Goal: Task Accomplishment & Management: Use online tool/utility

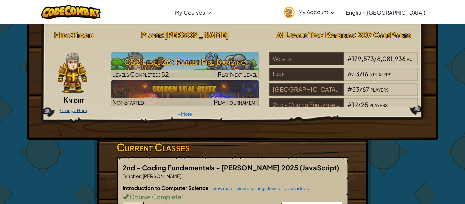
click at [77, 108] on link "Change Hero" at bounding box center [74, 110] width 28 height 5
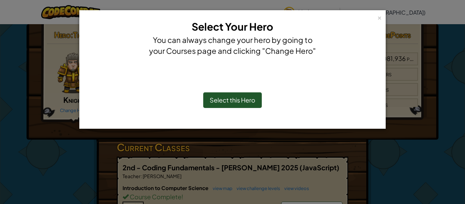
click at [250, 94] on div "Select this Hero" at bounding box center [232, 100] width 59 height 16
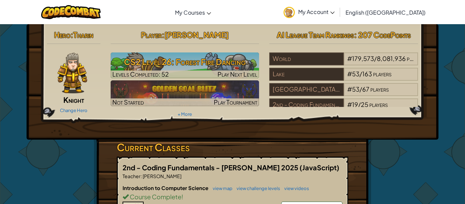
click at [87, 87] on img at bounding box center [73, 72] width 30 height 41
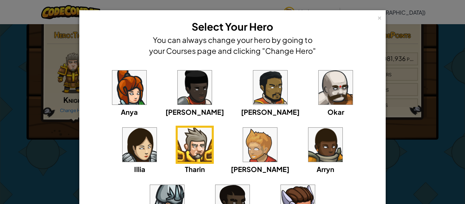
click at [184, 185] on img at bounding box center [167, 202] width 34 height 34
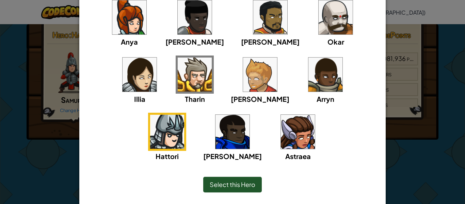
scroll to position [79, 0]
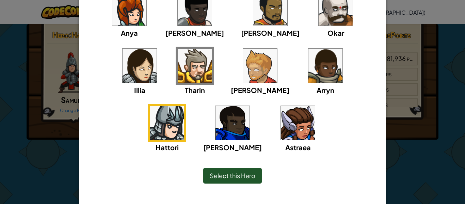
click at [232, 178] on span "Select this Hero" at bounding box center [233, 176] width 46 height 8
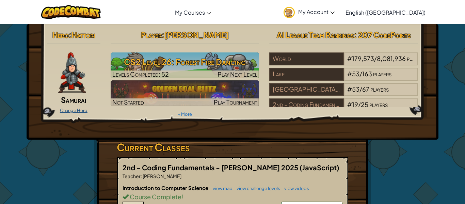
click at [60, 108] on link "Change Hero" at bounding box center [74, 110] width 28 height 5
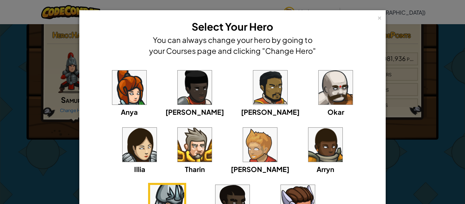
click at [243, 144] on img at bounding box center [260, 145] width 34 height 34
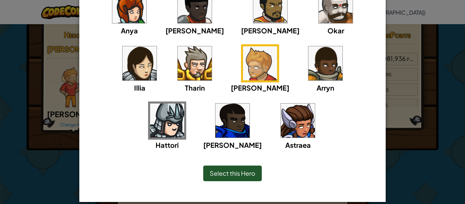
scroll to position [78, 0]
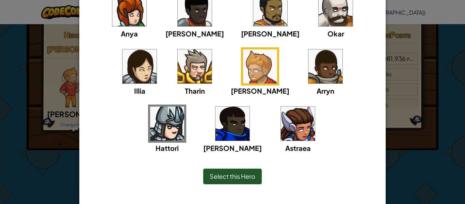
click at [228, 174] on span "Select this Hero" at bounding box center [233, 176] width 46 height 8
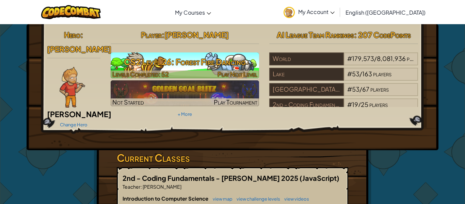
click at [182, 55] on h3 "CS2 Level 26: Forest Fire Dancing" at bounding box center [185, 61] width 149 height 15
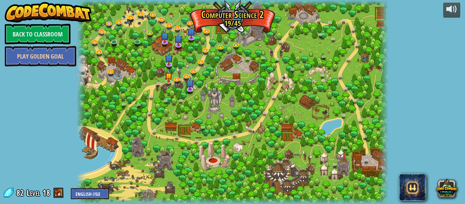
click at [52, 57] on link "Play Golden Goal" at bounding box center [41, 56] width 72 height 20
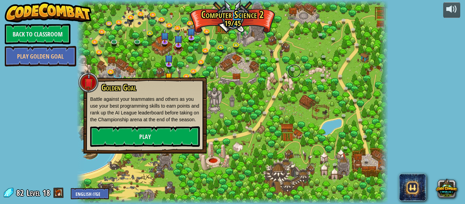
click at [289, 67] on link at bounding box center [295, 71] width 14 height 14
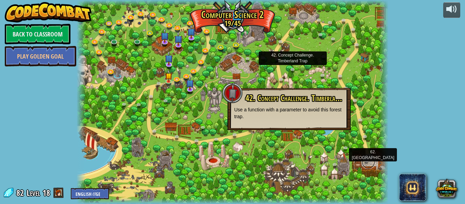
click at [366, 161] on link at bounding box center [369, 162] width 14 height 14
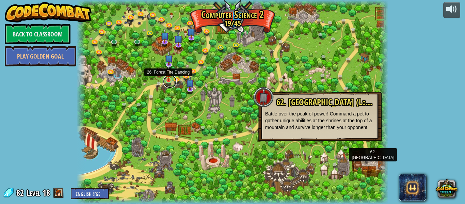
click at [167, 83] on link at bounding box center [170, 82] width 14 height 14
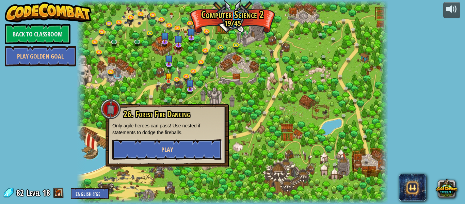
click at [184, 155] on button "Play" at bounding box center [167, 149] width 110 height 20
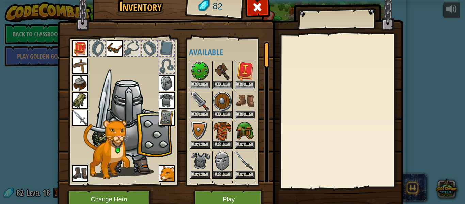
scroll to position [31, 0]
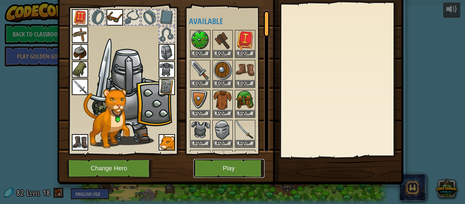
click at [246, 165] on button "Play" at bounding box center [229, 168] width 71 height 19
